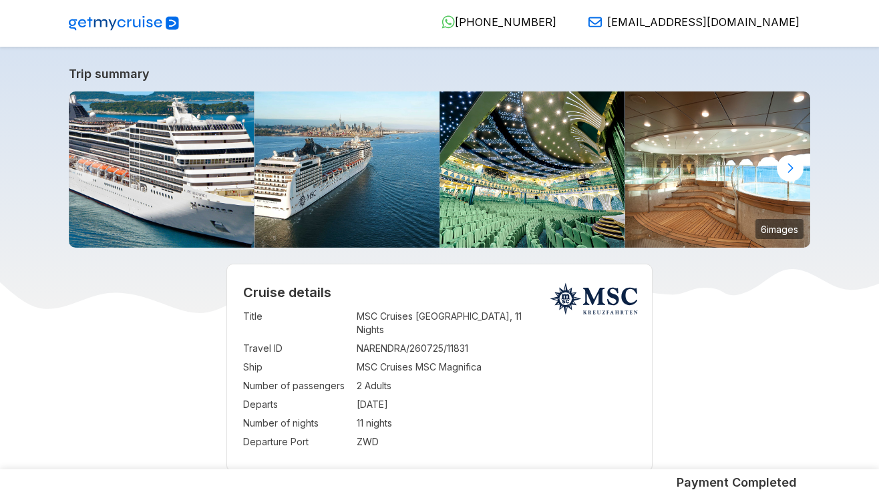
select select "**"
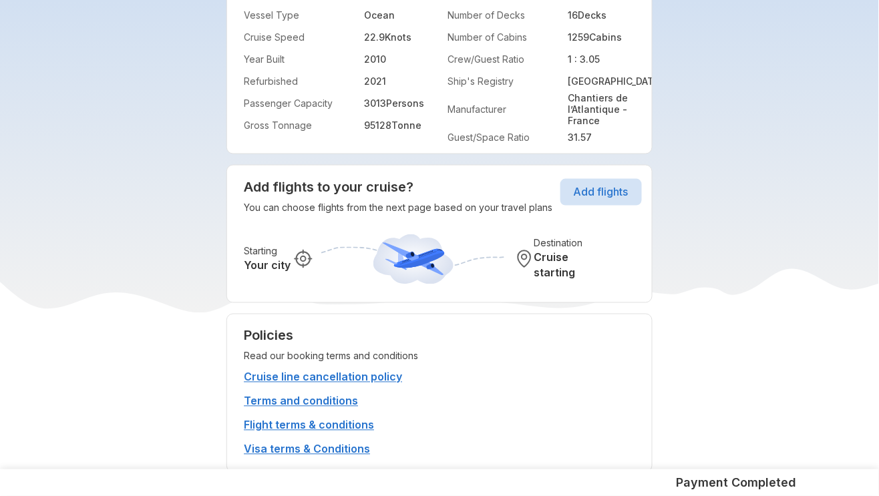
scroll to position [3056, 0]
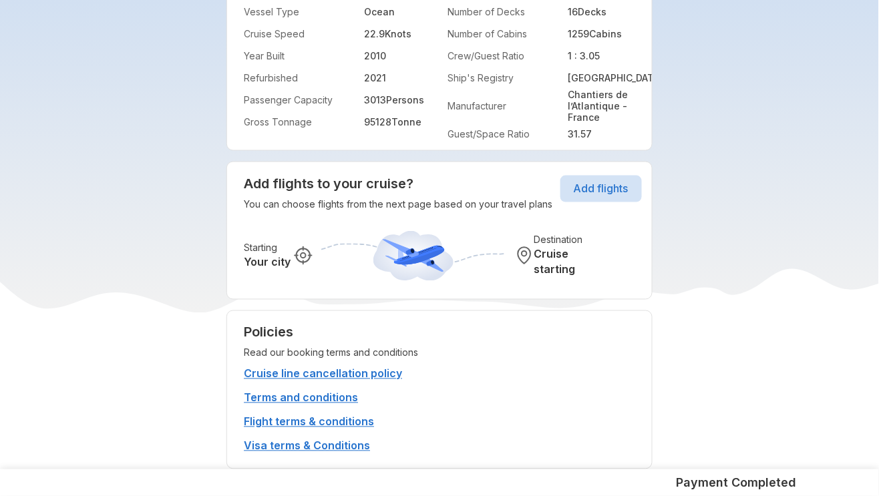
click at [575, 183] on button "Add flights" at bounding box center [600, 189] width 81 height 27
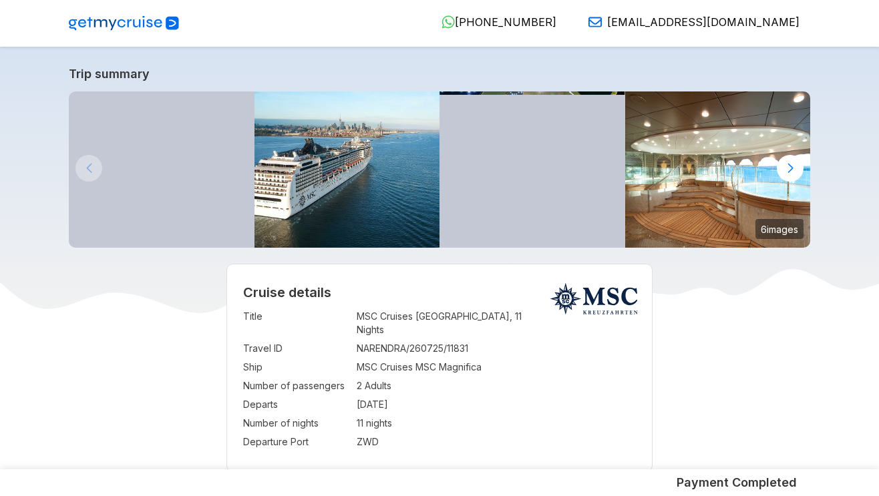
select select "**"
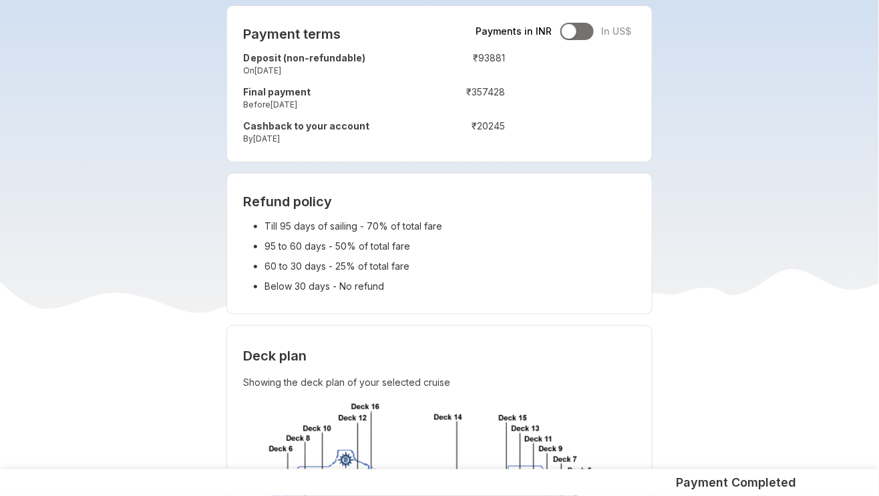
scroll to position [1320, 0]
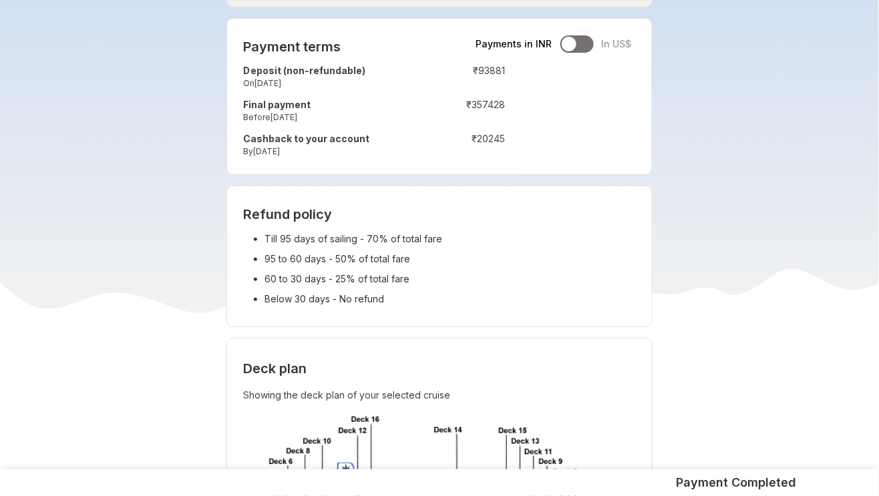
click at [260, 69] on strong "Deposit (non-refundable)" at bounding box center [304, 70] width 122 height 11
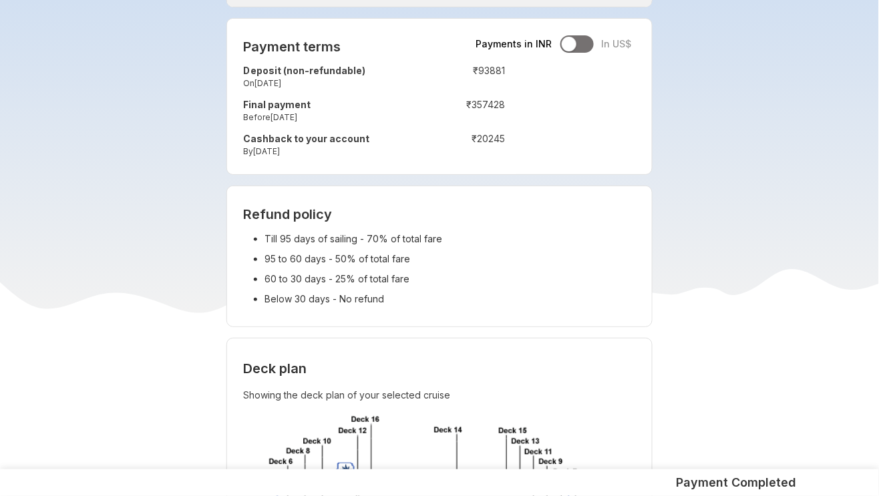
click at [260, 69] on strong "Deposit (non-refundable)" at bounding box center [304, 70] width 122 height 11
click at [266, 100] on strong "Final payment" at bounding box center [276, 104] width 67 height 11
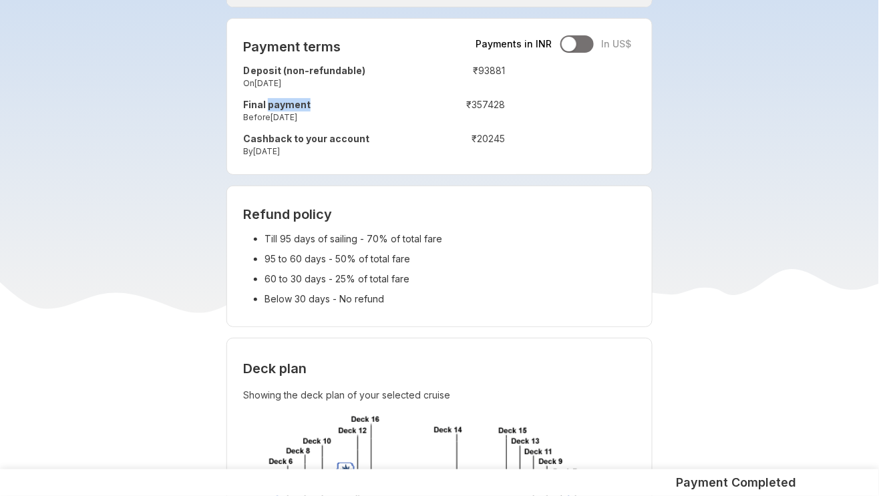
click at [266, 100] on strong "Final payment" at bounding box center [276, 104] width 67 height 11
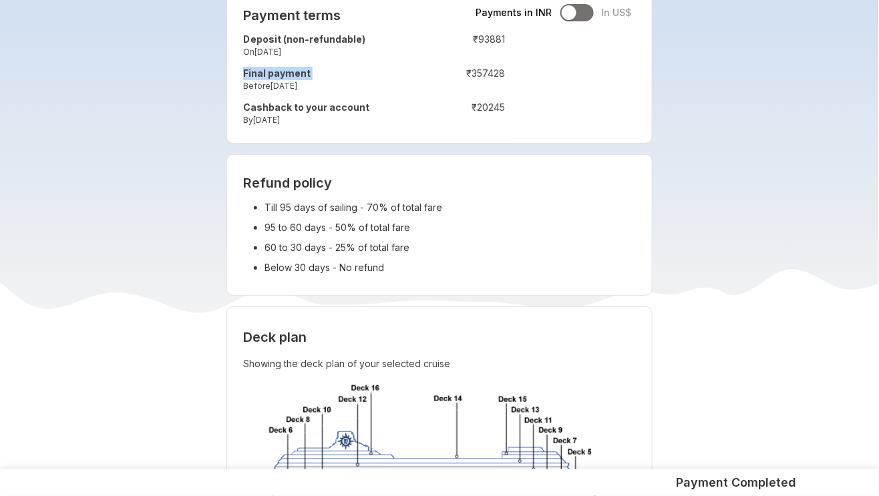
click at [267, 105] on strong "Cashback to your account" at bounding box center [306, 106] width 126 height 11
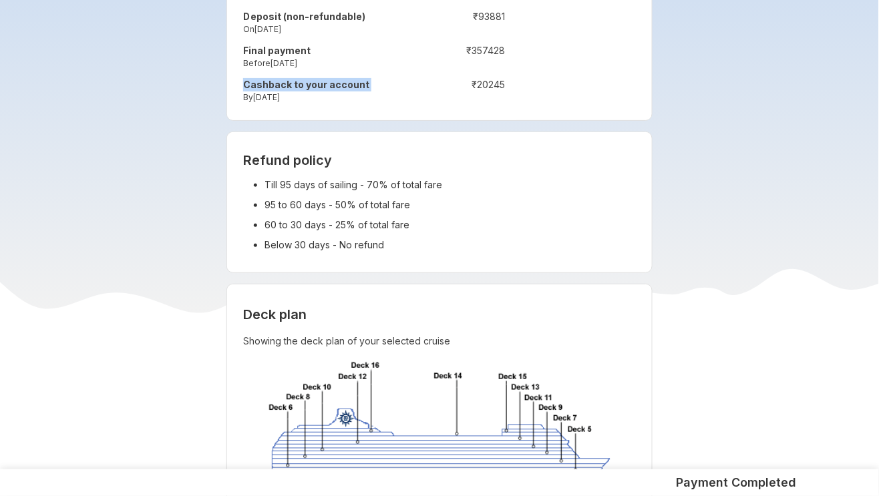
click at [277, 107] on td "Cashback to your account By 23-May-2026" at bounding box center [331, 92] width 176 height 34
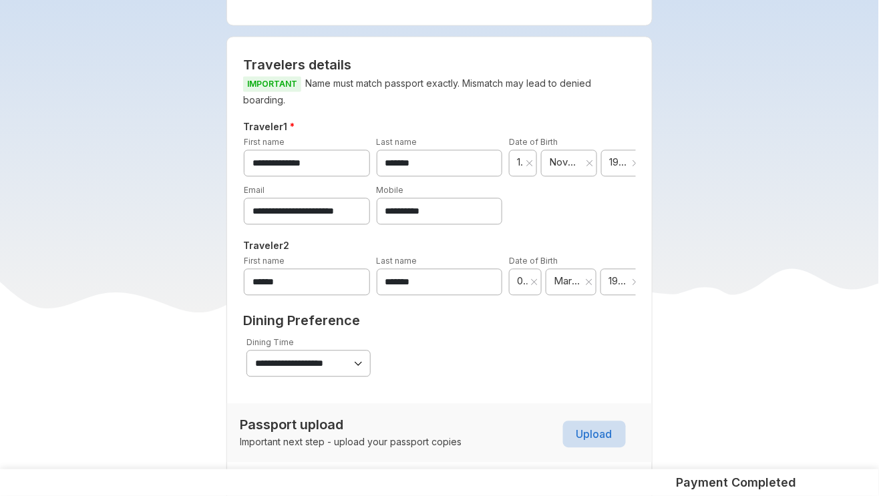
scroll to position [615, 0]
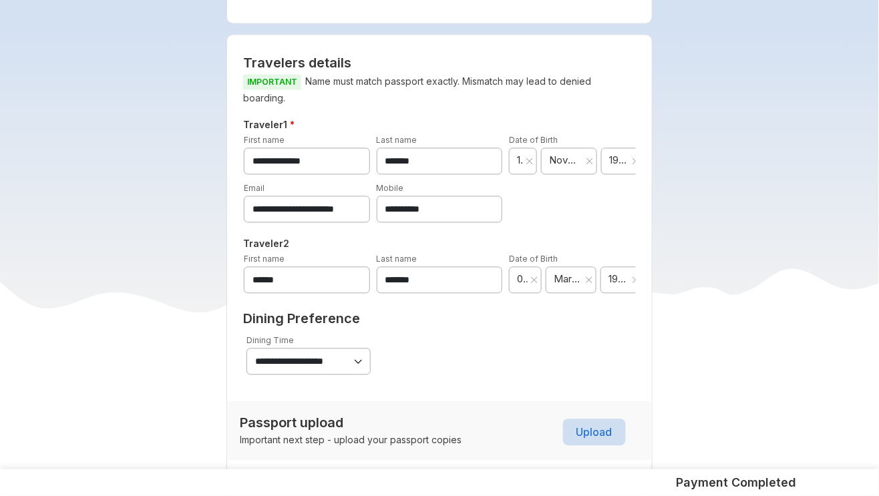
click at [348, 78] on p "IMPORTANT Name must match passport exactly. Mismatch may lead to denied boardin…" at bounding box center [439, 90] width 393 height 33
